Goal: Task Accomplishment & Management: Use online tool/utility

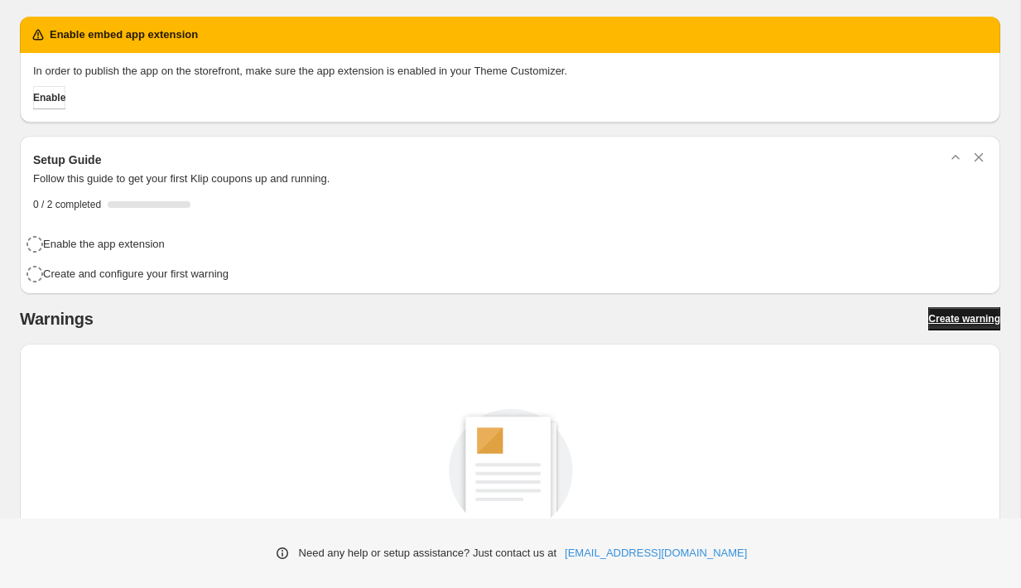
click at [928, 322] on span "Create warning" at bounding box center [964, 318] width 72 height 13
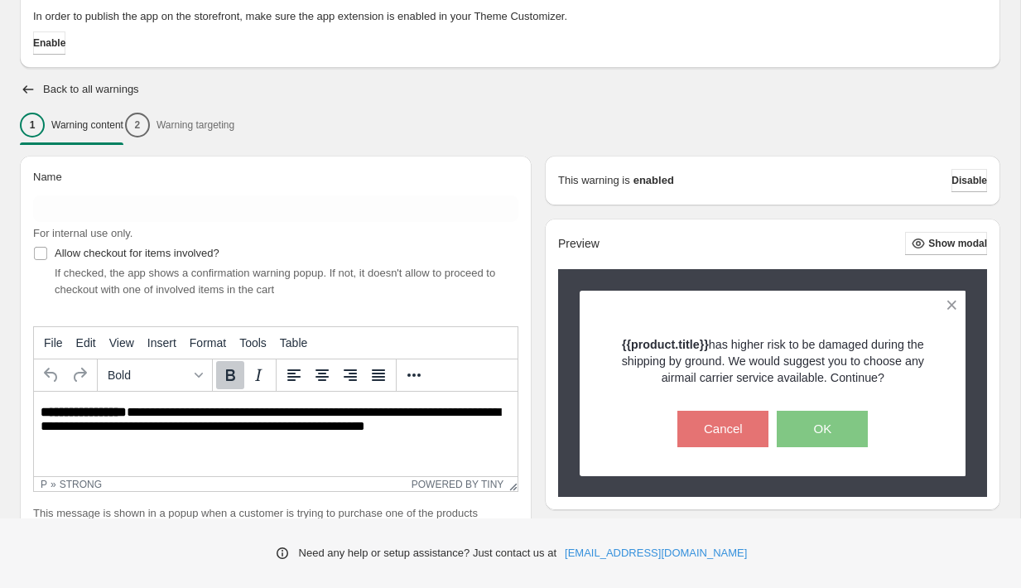
scroll to position [142, 0]
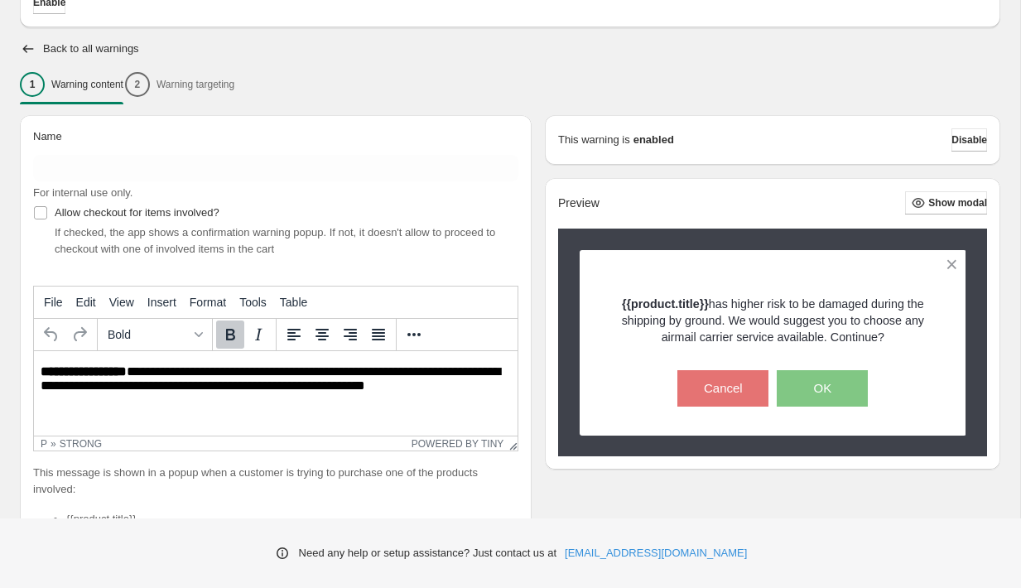
click at [224, 85] on div "1 Warning content 2 Warning targeting" at bounding box center [510, 84] width 980 height 35
click at [191, 75] on div "1 Warning content 2 Warning targeting" at bounding box center [510, 84] width 980 height 35
click at [174, 81] on div "1 Warning content 2 Warning targeting" at bounding box center [510, 84] width 980 height 35
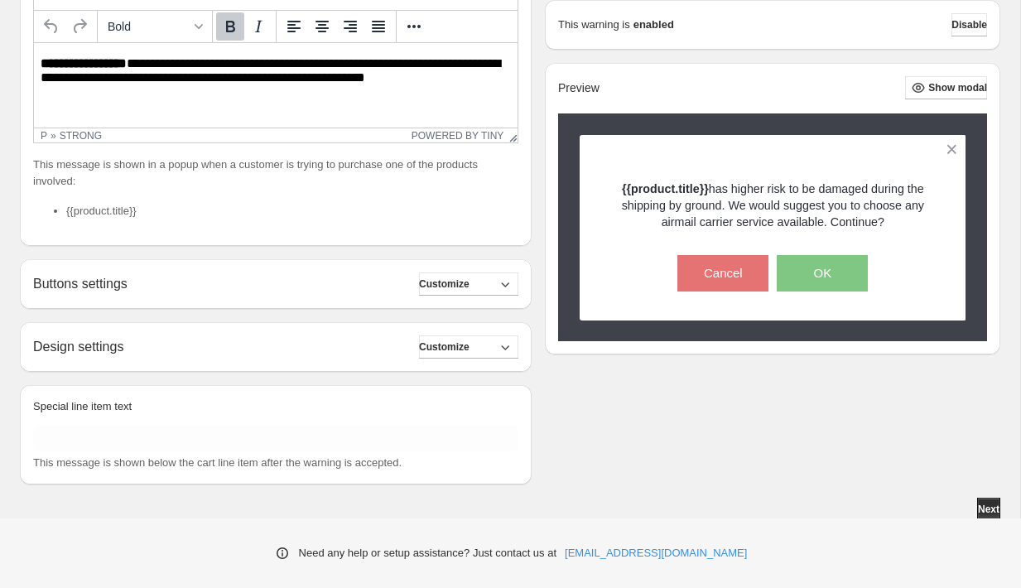
scroll to position [453, 0]
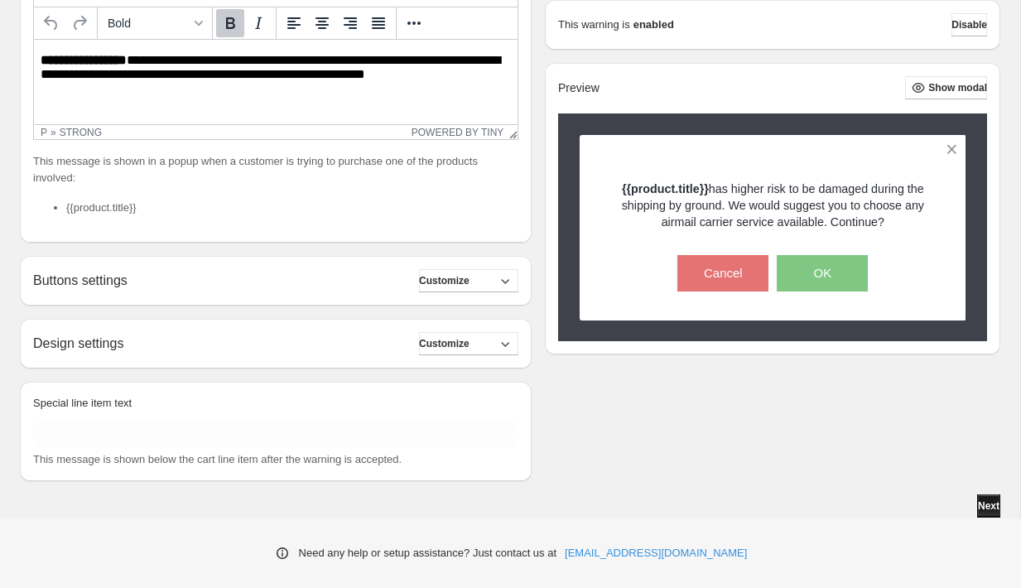
click at [991, 512] on button "Next" at bounding box center [988, 505] width 23 height 23
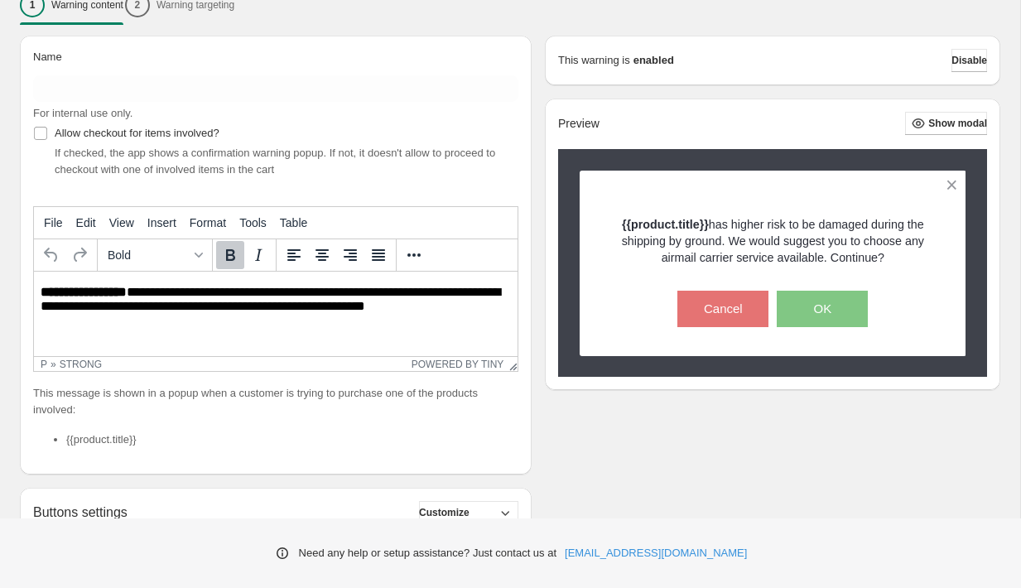
scroll to position [133, 0]
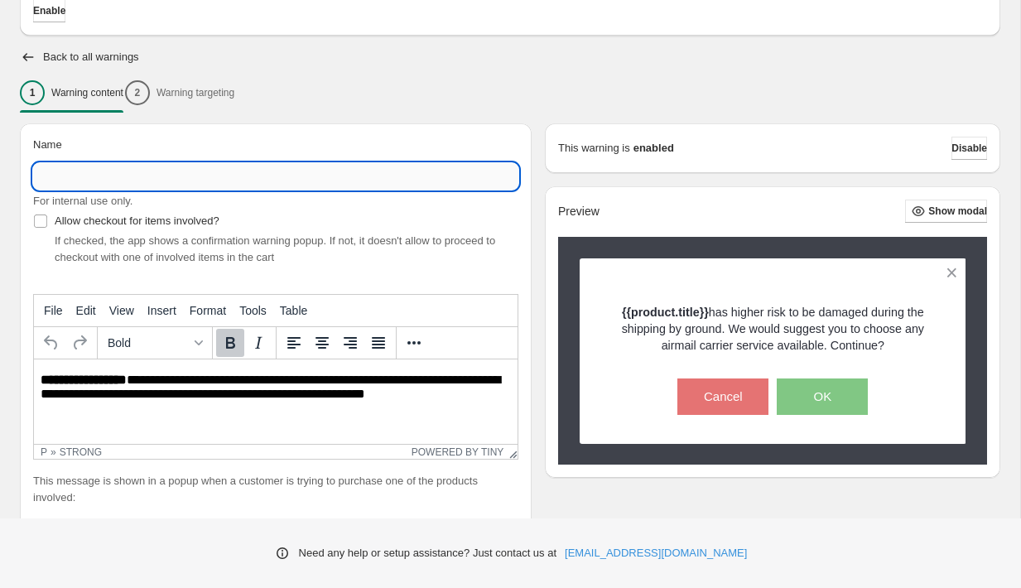
click at [344, 186] on input "Name" at bounding box center [275, 176] width 485 height 26
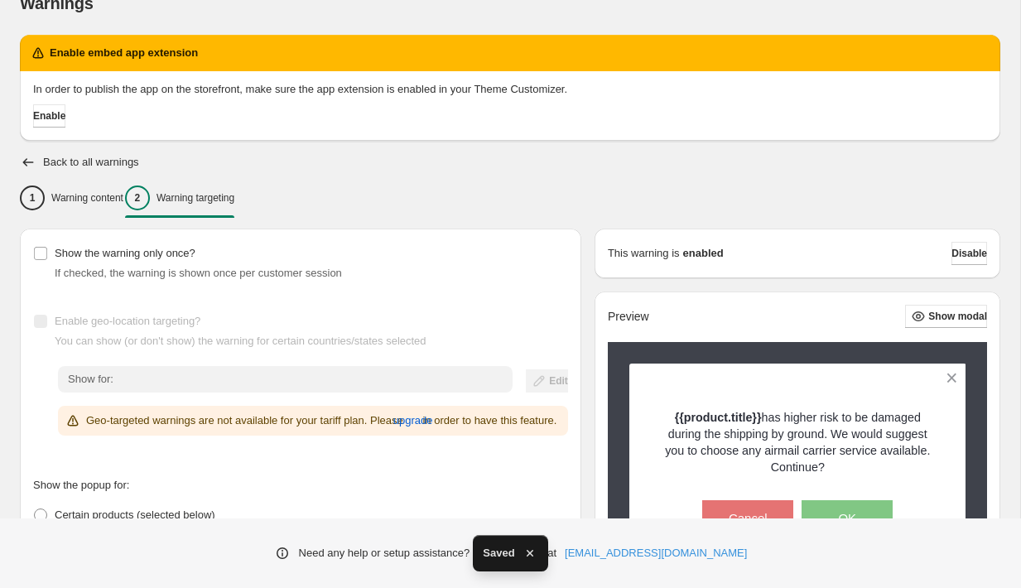
scroll to position [45, 0]
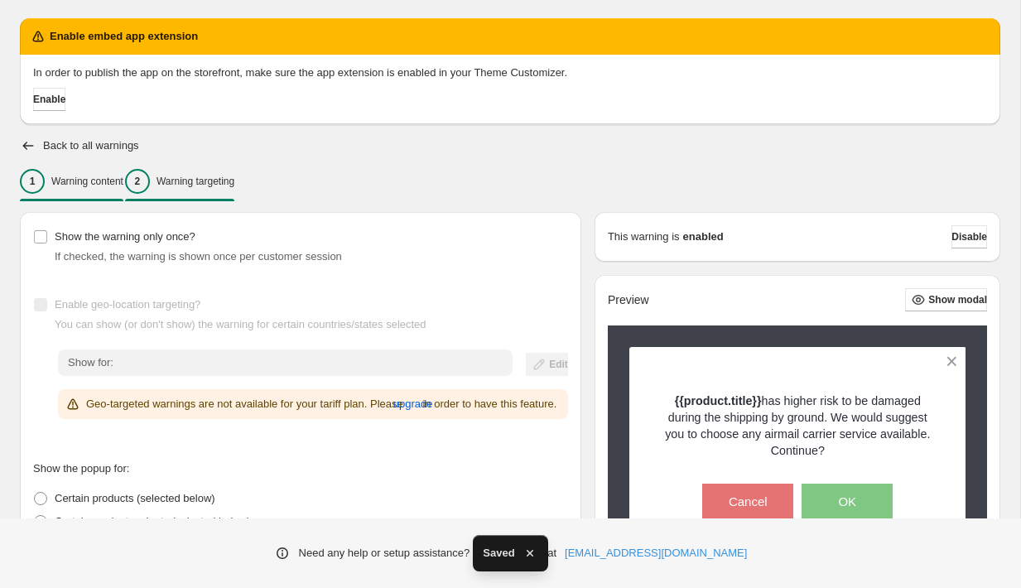
click at [60, 192] on div "1 Warning content" at bounding box center [71, 181] width 103 height 25
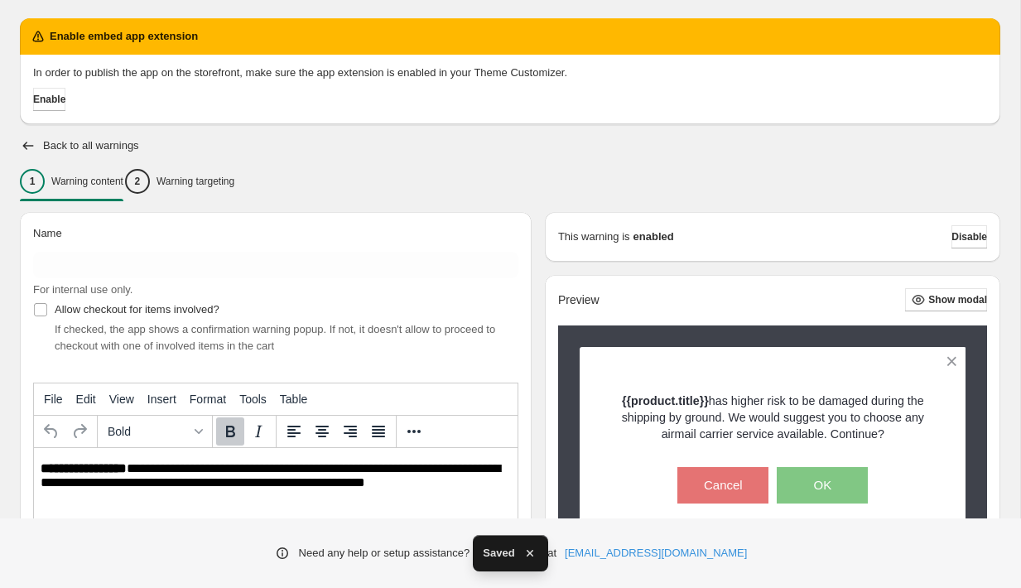
scroll to position [0, 0]
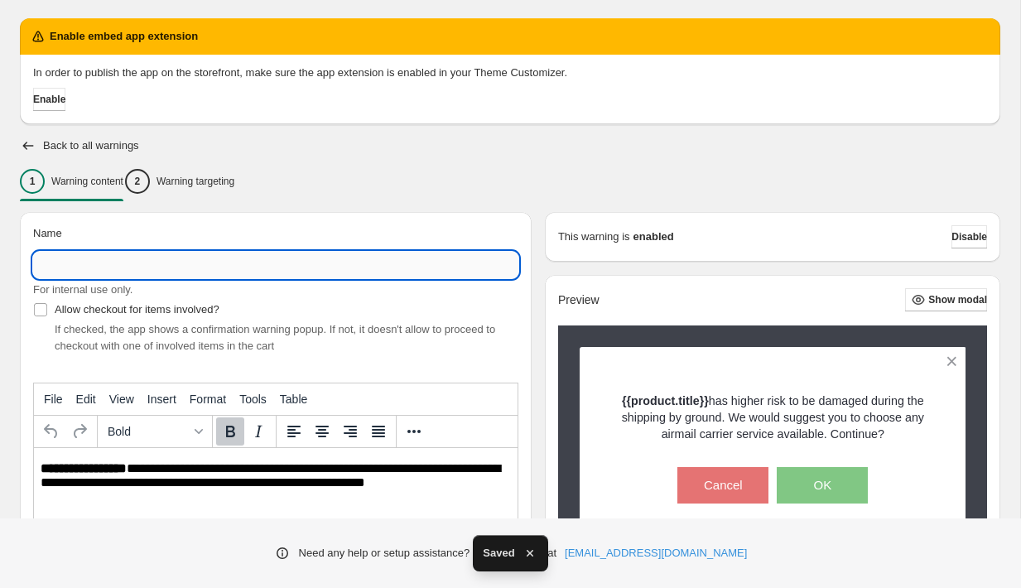
click at [100, 257] on input "Name" at bounding box center [275, 265] width 485 height 26
type input "****"
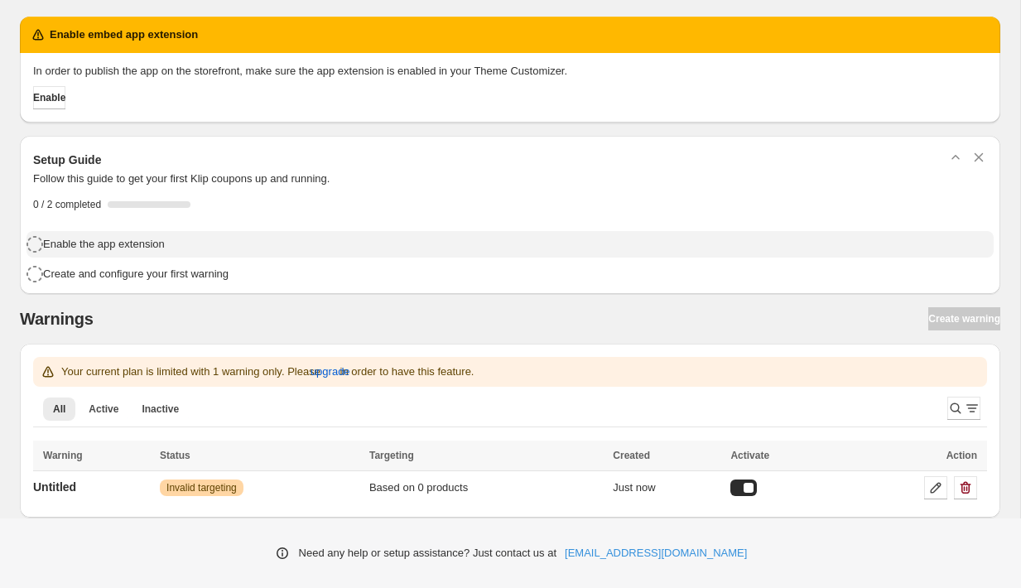
scroll to position [6, 0]
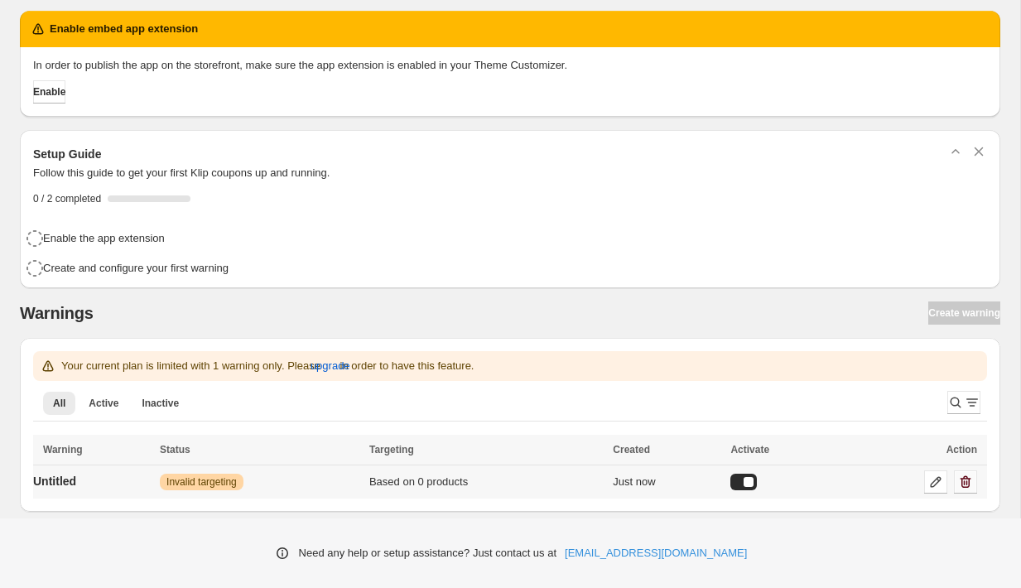
click at [968, 480] on icon "button" at bounding box center [965, 482] width 17 height 17
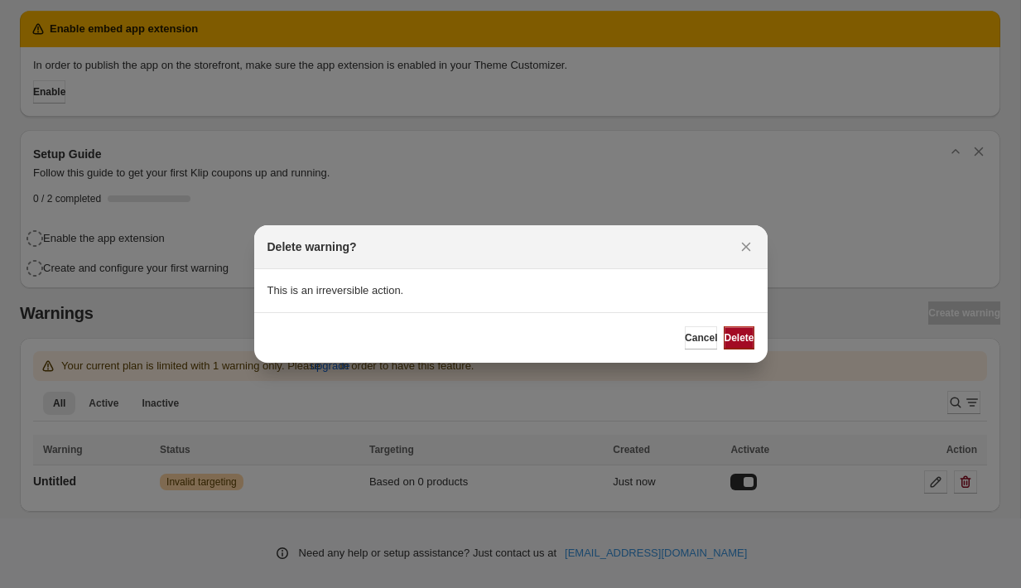
click at [729, 339] on span "Delete" at bounding box center [739, 337] width 30 height 13
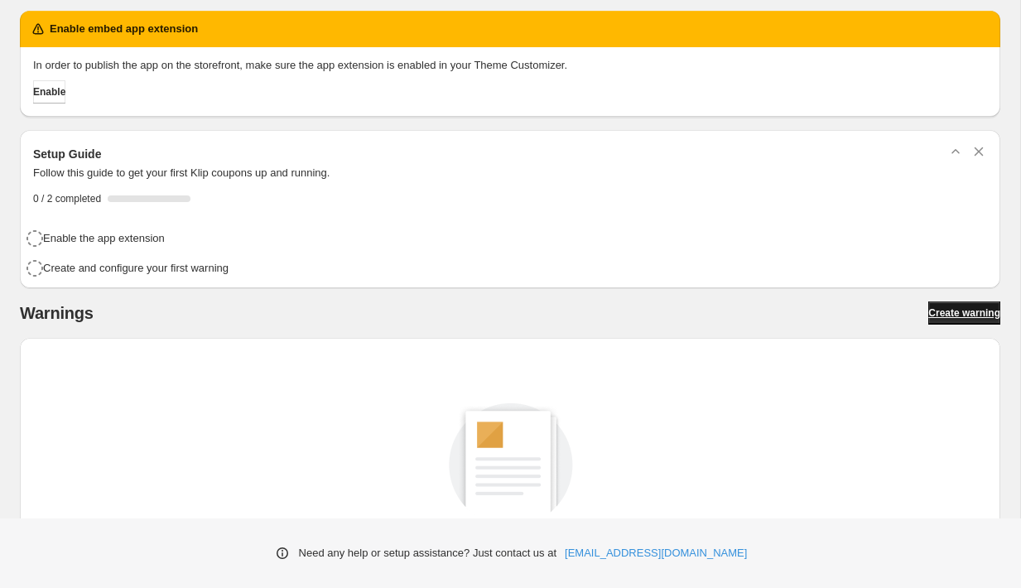
click at [973, 315] on span "Create warning" at bounding box center [964, 312] width 72 height 13
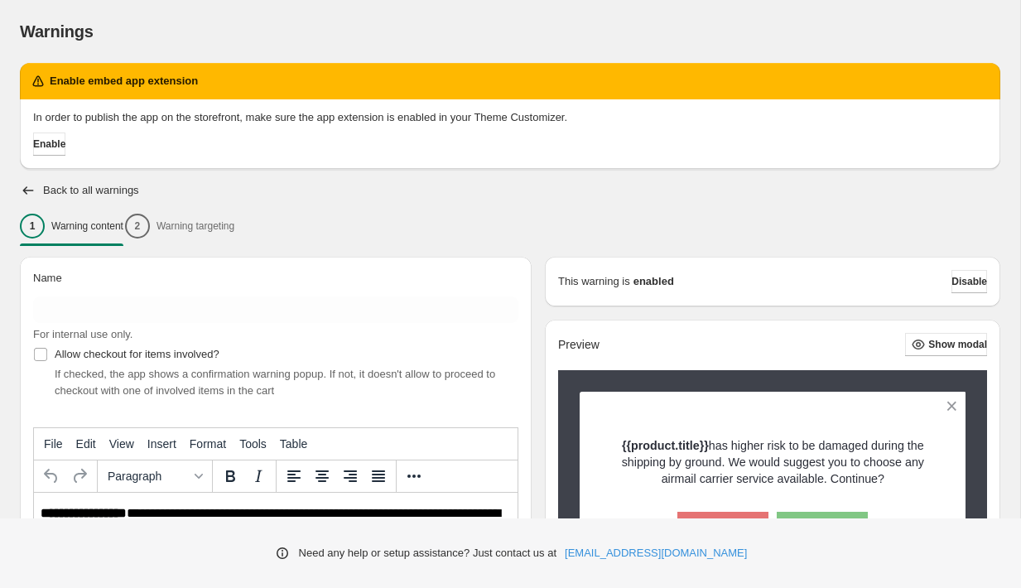
scroll to position [453, 0]
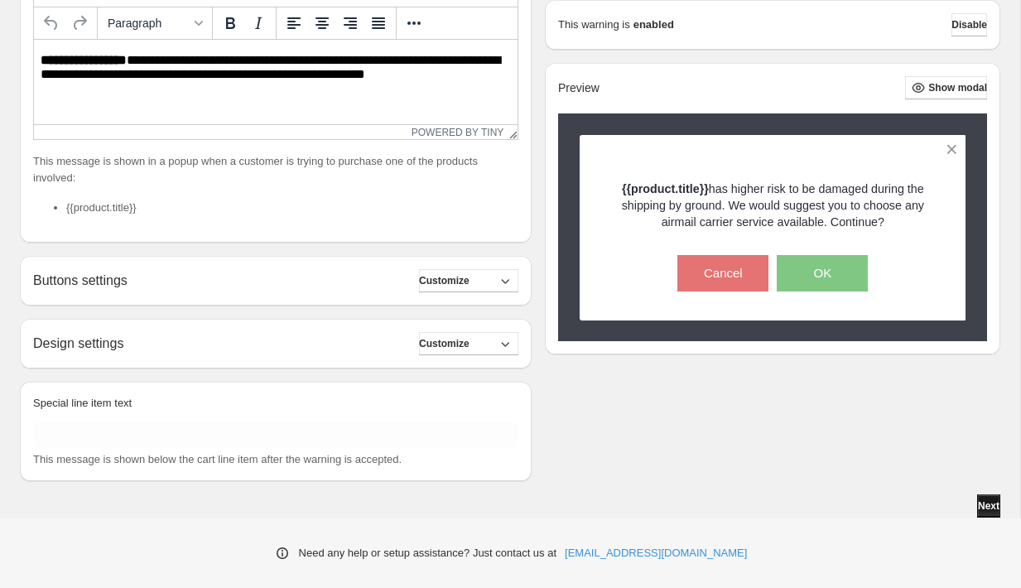
click at [978, 503] on span "Next" at bounding box center [989, 505] width 22 height 13
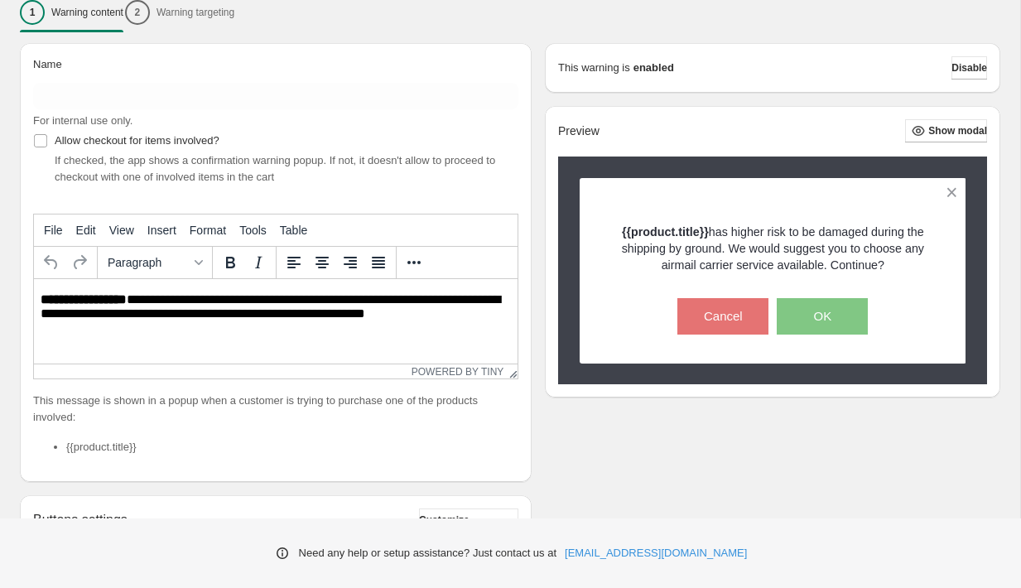
scroll to position [5, 0]
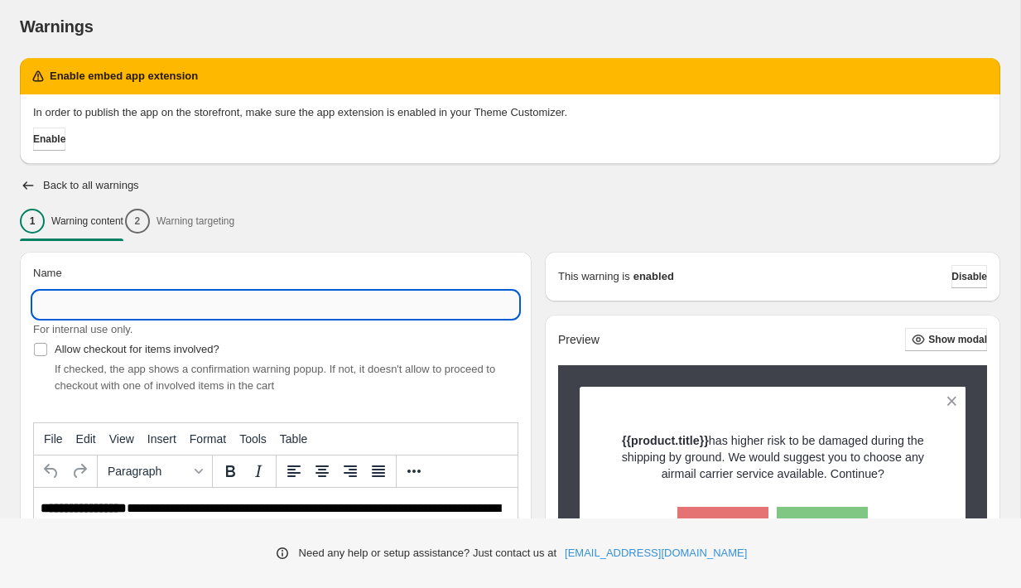
click at [345, 315] on input "Name" at bounding box center [275, 304] width 485 height 26
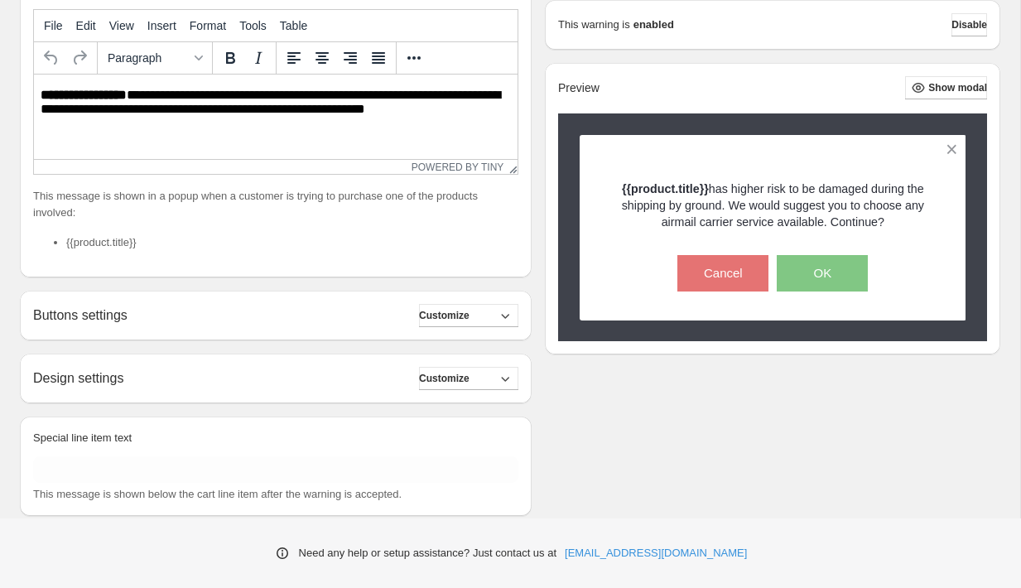
scroll to position [453, 0]
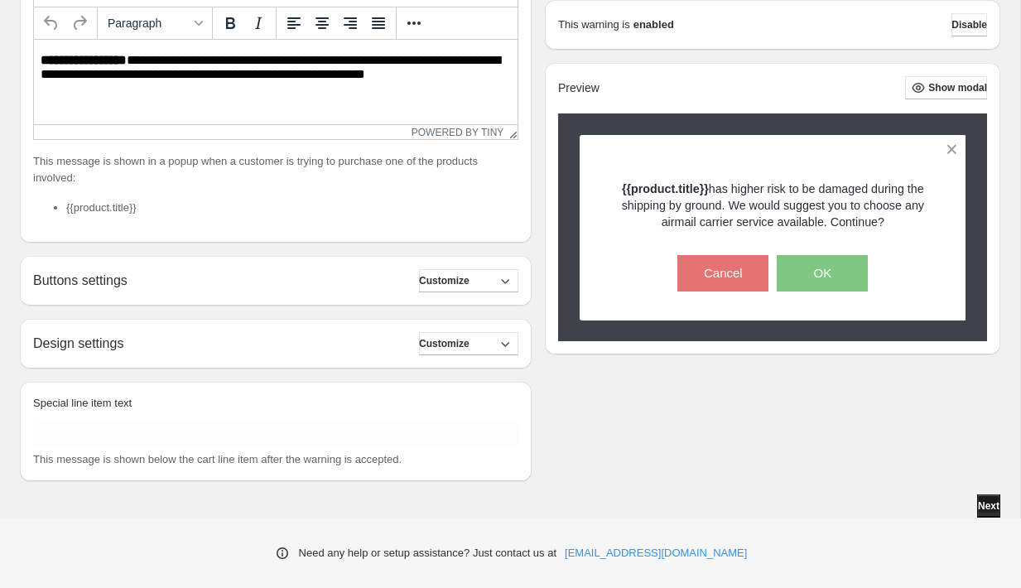
type input "****"
click at [983, 507] on span "Next" at bounding box center [989, 505] width 22 height 13
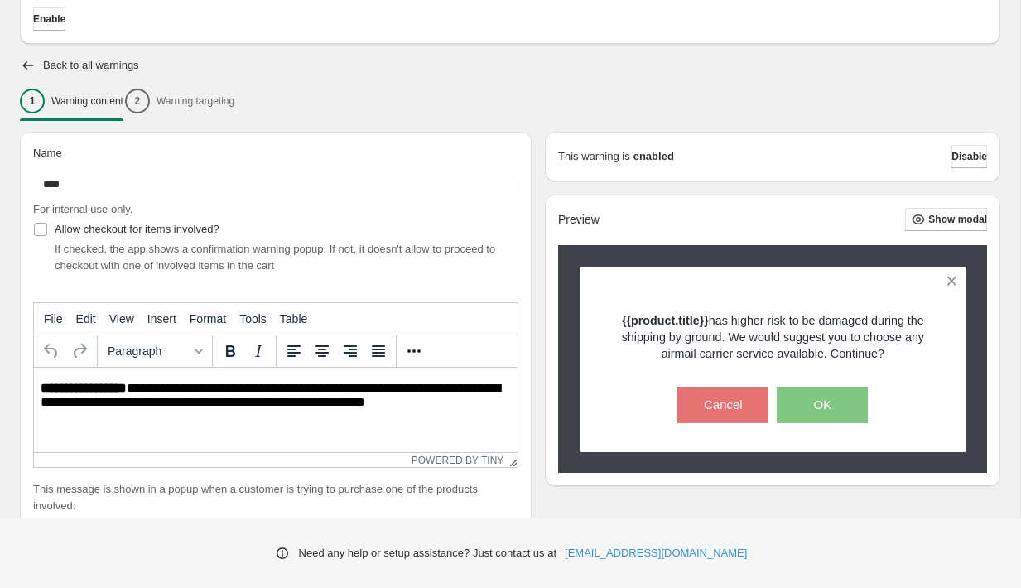
scroll to position [0, 0]
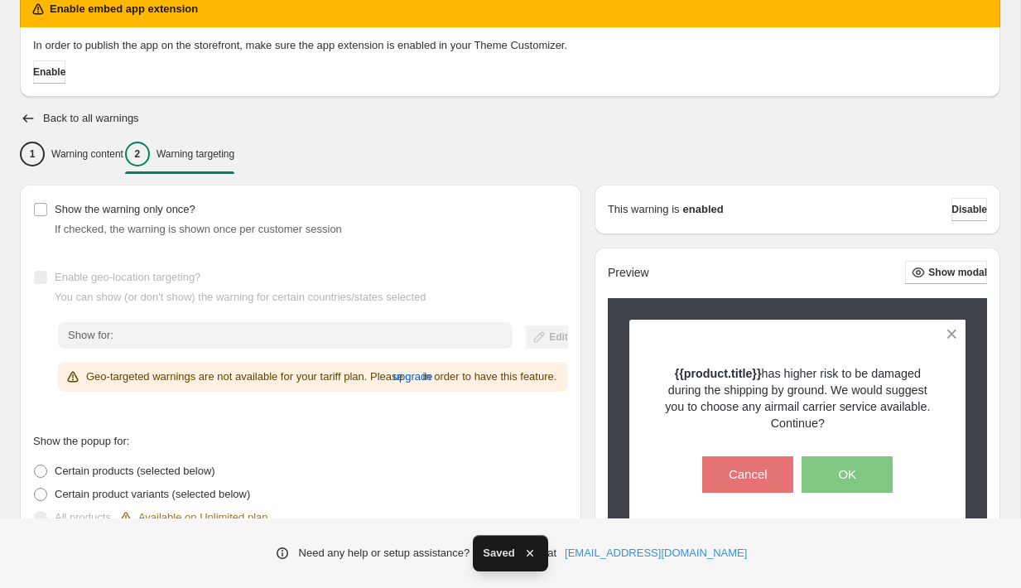
scroll to position [92, 0]
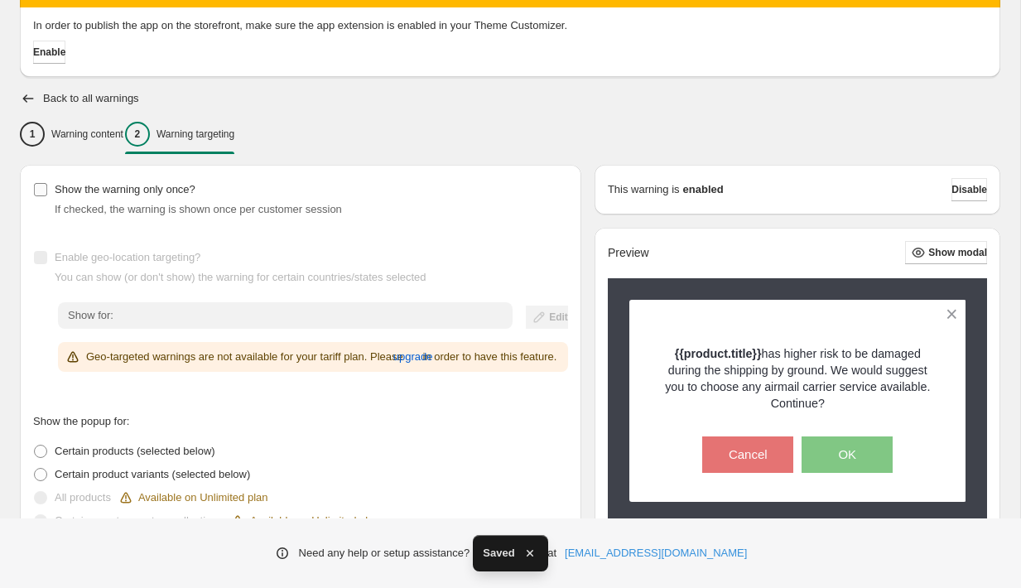
click at [184, 196] on span "Show the warning only once?" at bounding box center [125, 189] width 141 height 17
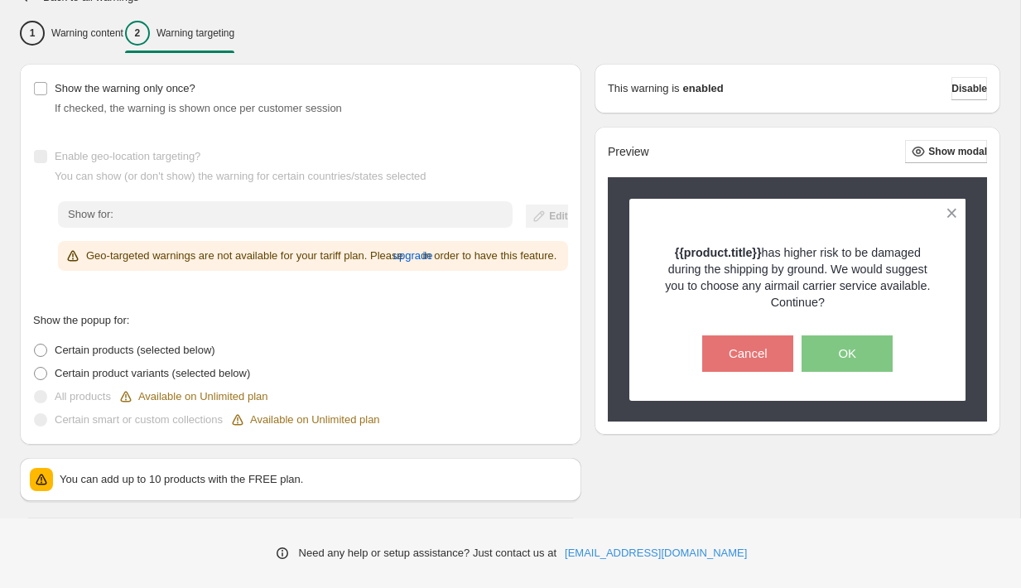
scroll to position [209, 0]
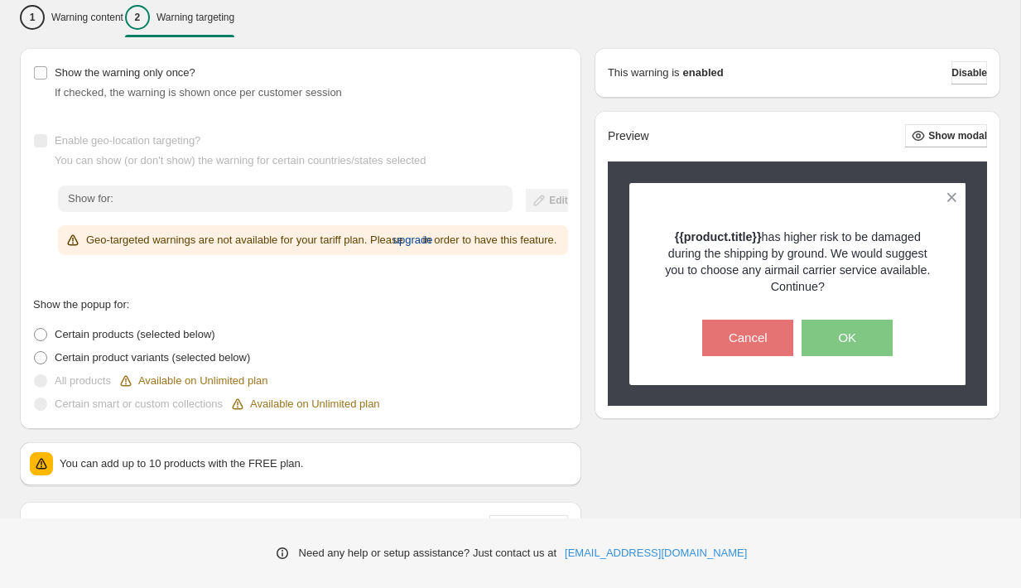
click at [433, 239] on span "upgrade" at bounding box center [413, 240] width 40 height 17
click at [238, 389] on div "Available on Unlimited plan" at bounding box center [193, 381] width 151 height 17
click at [292, 412] on div "Available on Unlimited plan" at bounding box center [304, 404] width 151 height 17
click at [178, 76] on span "Show the warning only once?" at bounding box center [125, 72] width 141 height 12
click at [433, 232] on span "upgrade" at bounding box center [413, 240] width 40 height 17
